Goal: Find contact information: Find contact information

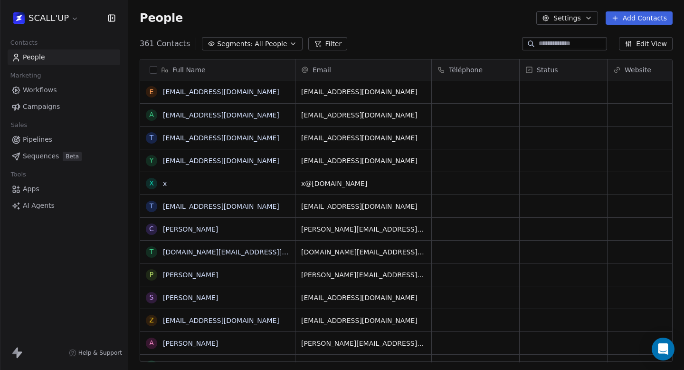
scroll to position [326, 556]
click at [59, 17] on html "SCALL'UP Contacts People Marketing Workflows Campaigns Sales Pipelines Sequence…" at bounding box center [342, 185] width 684 height 370
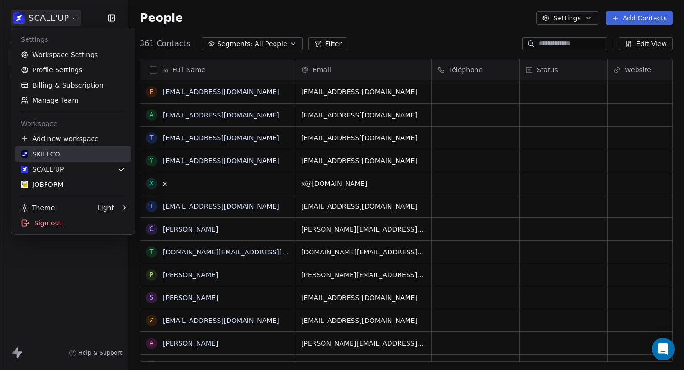
click at [92, 153] on div "SKILLCO" at bounding box center [73, 154] width 105 height 10
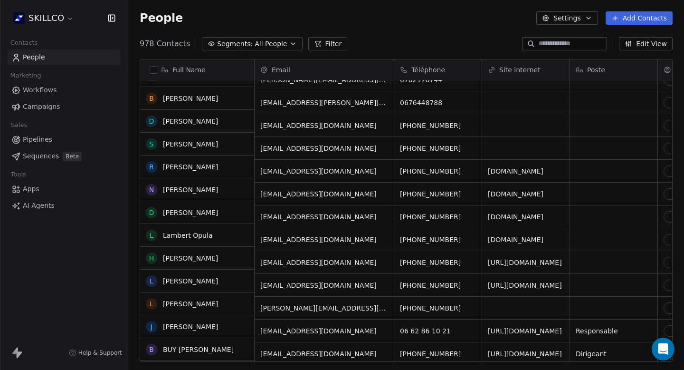
scroll to position [36, 0]
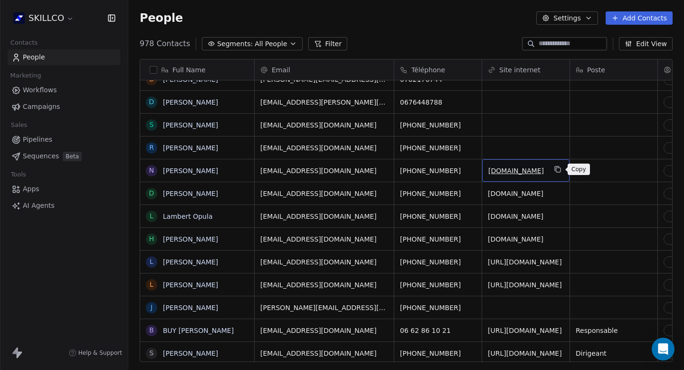
click at [560, 171] on icon "grid" at bounding box center [558, 169] width 8 height 8
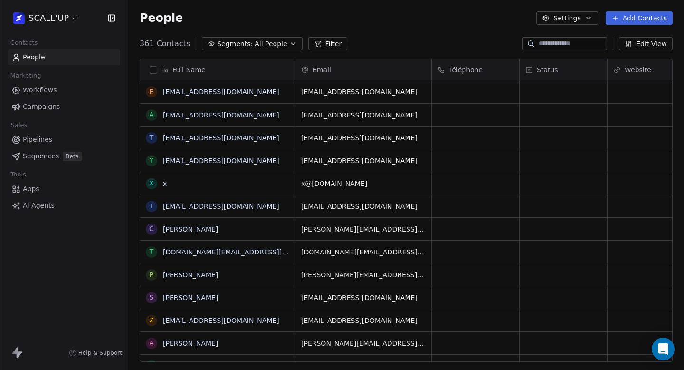
click at [52, 15] on html "SCALL'UP Contacts People Marketing Workflows Campaigns Sales Pipelines Sequence…" at bounding box center [342, 185] width 684 height 370
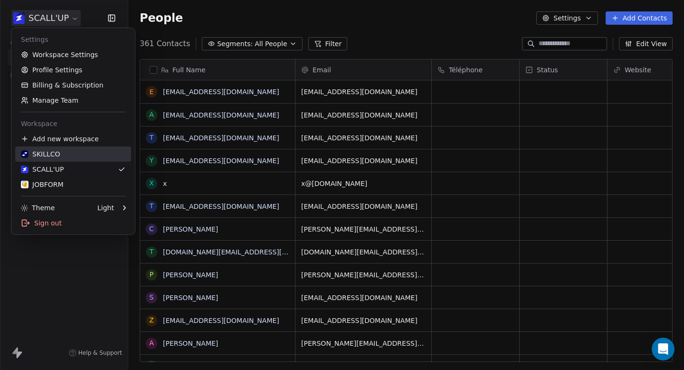
click at [76, 154] on div "SKILLCO" at bounding box center [73, 154] width 105 height 10
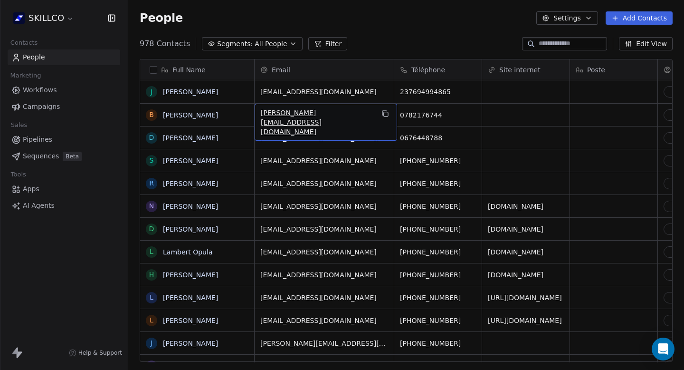
drag, startPoint x: 286, startPoint y: 115, endPoint x: 319, endPoint y: 115, distance: 33.7
click at [319, 115] on span "[PERSON_NAME][EMAIL_ADDRESS][DOMAIN_NAME]" at bounding box center [317, 122] width 113 height 29
click at [384, 116] on icon "grid" at bounding box center [386, 114] width 4 height 4
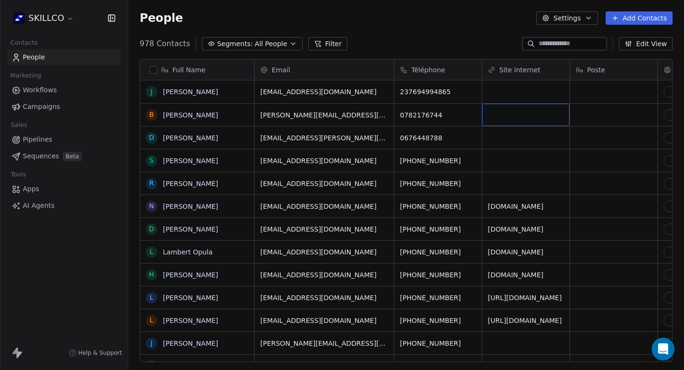
click at [493, 116] on div "grid" at bounding box center [525, 115] width 87 height 22
type input "**********"
click at [444, 29] on html "SKILLCO Contacts People Marketing Workflows Campaigns Sales Pipelines Sequences…" at bounding box center [342, 185] width 684 height 370
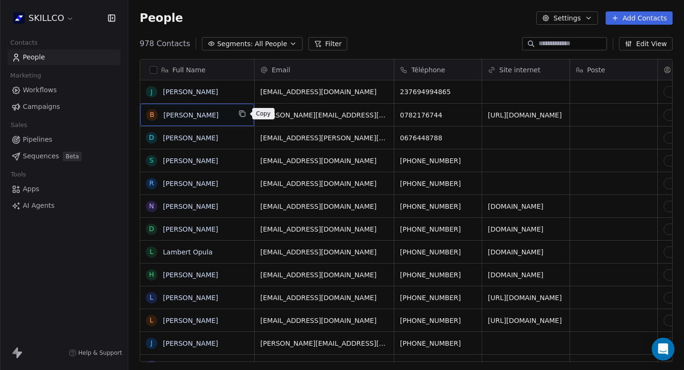
click at [244, 114] on icon "grid" at bounding box center [243, 114] width 8 height 8
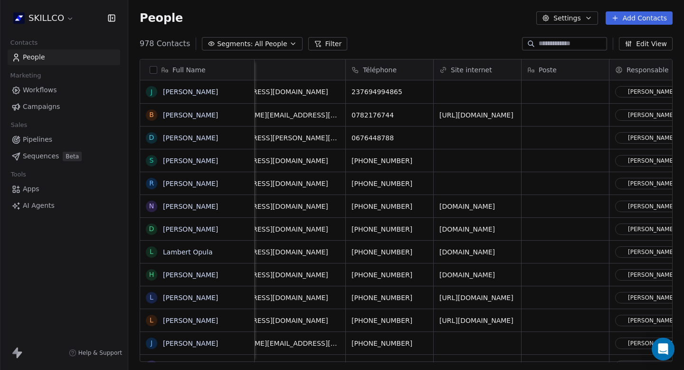
scroll to position [0, 59]
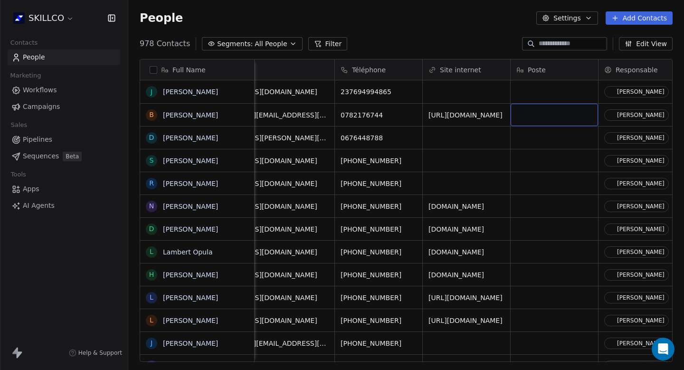
click at [529, 118] on div "grid" at bounding box center [554, 115] width 87 height 22
type textarea "**********"
click at [543, 178] on html "SKILLCO Contacts People Marketing Workflows Campaigns Sales Pipelines Sequences…" at bounding box center [342, 185] width 684 height 370
click at [521, 118] on span "Formateur professionnel" at bounding box center [557, 115] width 81 height 10
click at [516, 112] on textarea "**********" at bounding box center [562, 118] width 103 height 29
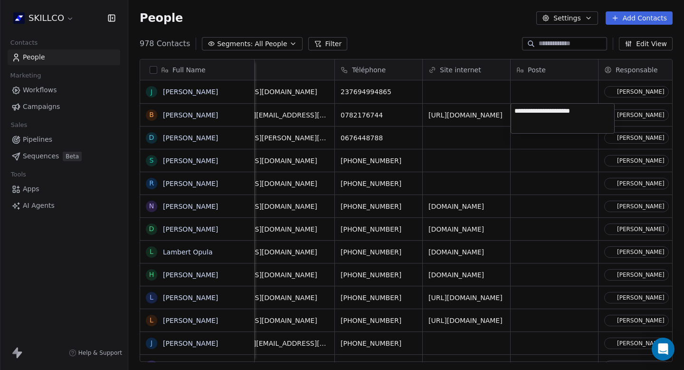
click at [522, 199] on html "SKILLCO Contacts People Marketing Workflows Campaigns Sales Pipelines Sequences…" at bounding box center [342, 185] width 684 height 370
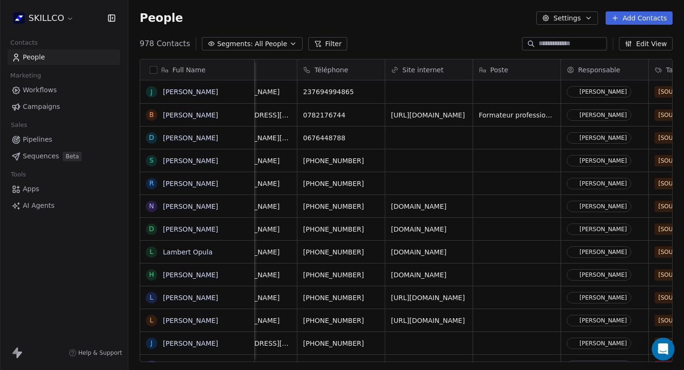
scroll to position [0, 0]
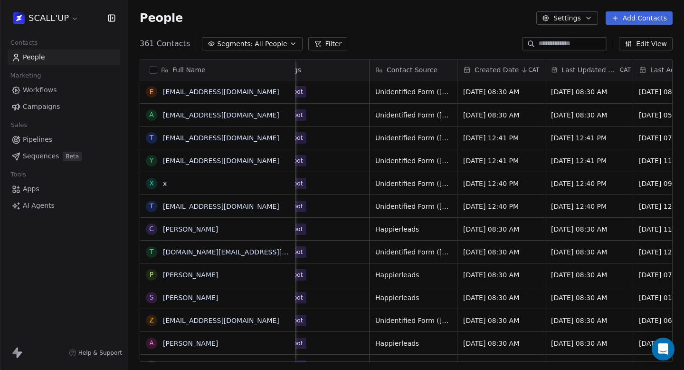
scroll to position [0, 680]
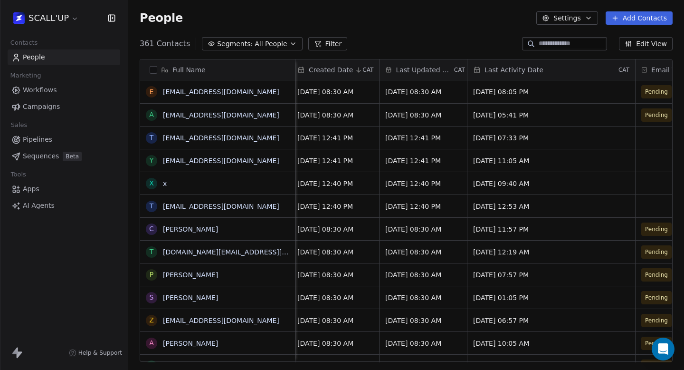
click at [58, 20] on html "SCALL'UP Contacts People Marketing Workflows Campaigns Sales Pipelines Sequence…" at bounding box center [342, 185] width 684 height 370
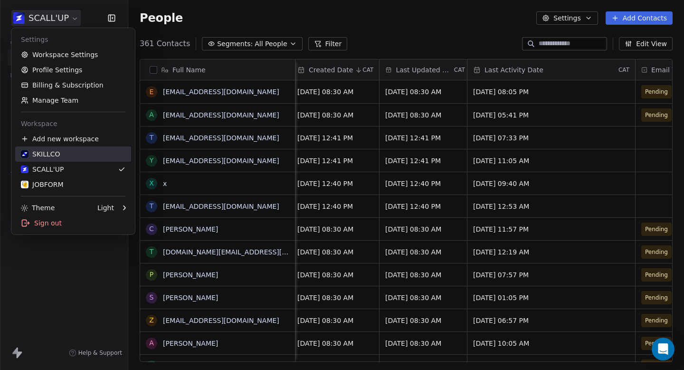
click at [76, 159] on link "SKILLCO" at bounding box center [73, 153] width 116 height 15
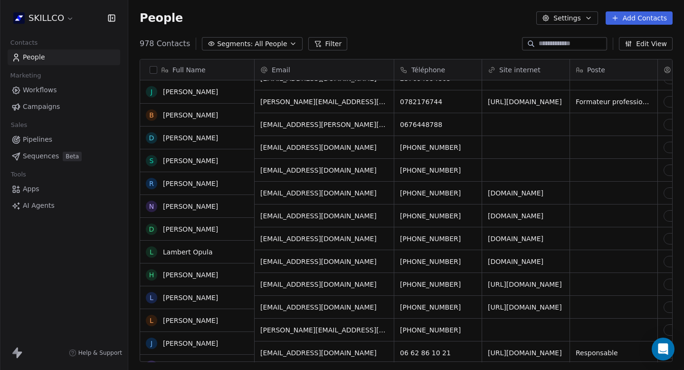
scroll to position [14, 0]
